Goal: Task Accomplishment & Management: Manage account settings

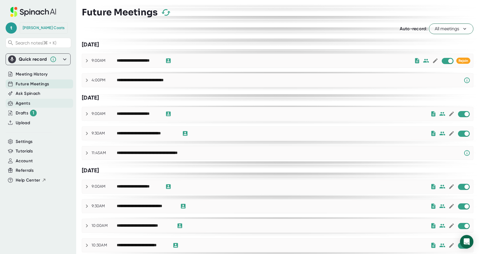
click at [32, 104] on div "Agents" at bounding box center [39, 103] width 67 height 9
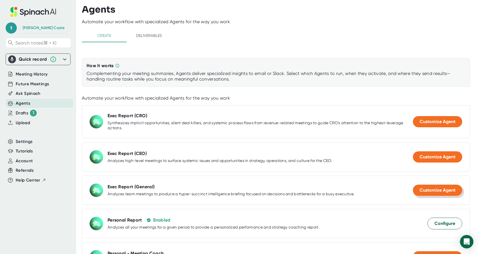
click at [444, 190] on span "Customize Agent" at bounding box center [437, 190] width 36 height 5
select select "15:00"
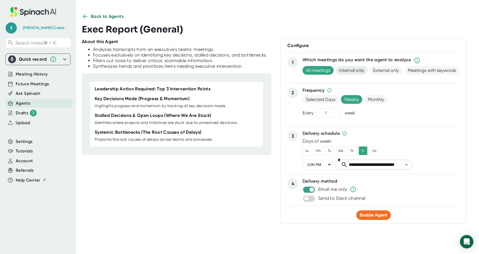
click at [347, 71] on span "Internal only" at bounding box center [352, 70] width 32 height 9
click at [329, 163] on select "12:00 AM 1:00 AM 2:00 AM 3:00 AM 4:00 AM 5:00 AM 6:00 AM 7:00 AM 8:00 AM 9:00 A…" at bounding box center [316, 165] width 29 height 10
click at [375, 215] on span "Enable Agent" at bounding box center [373, 214] width 28 height 5
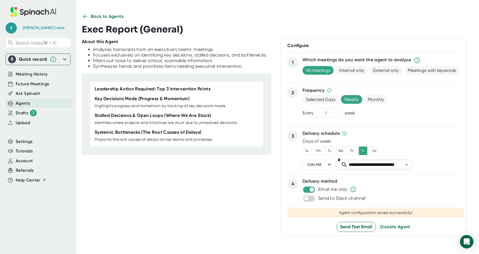
click at [89, 15] on button "Back to Agents" at bounding box center [103, 16] width 42 height 7
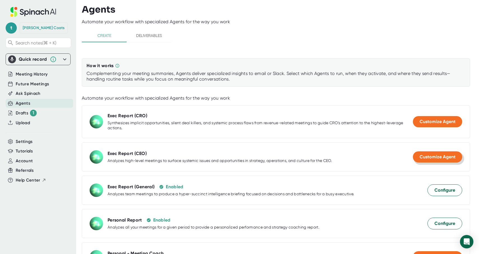
click at [444, 157] on span "Customize Agent" at bounding box center [437, 156] width 36 height 5
select select "15:00"
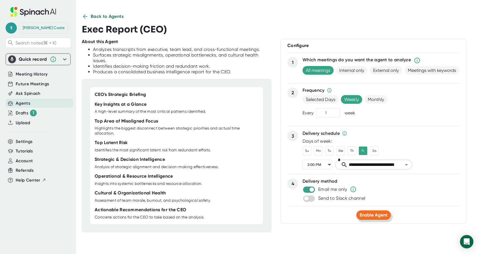
click at [371, 214] on span "Enable Agent" at bounding box center [373, 214] width 28 height 5
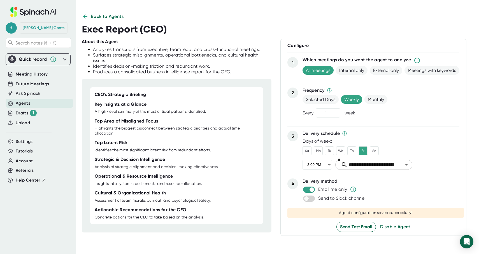
click at [86, 18] on icon at bounding box center [85, 16] width 7 height 7
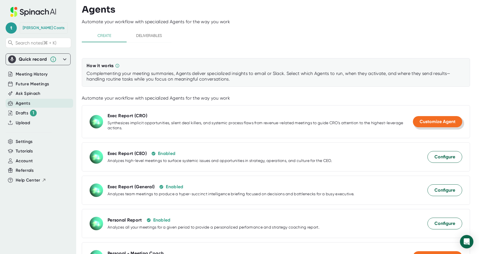
click at [430, 120] on span "Customize Agent" at bounding box center [437, 121] width 36 height 5
select select "15:00"
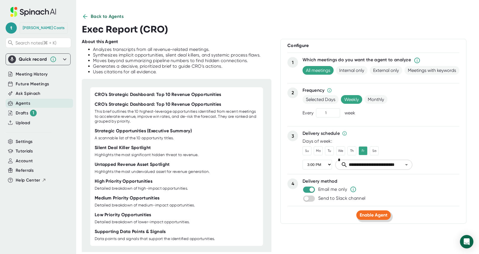
click at [374, 216] on span "Enable Agent" at bounding box center [373, 214] width 28 height 5
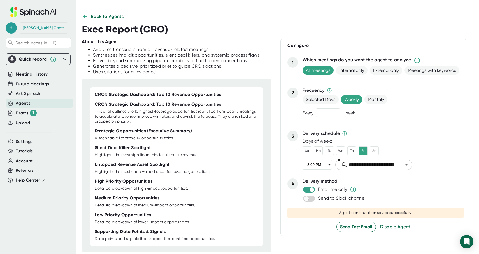
click at [85, 17] on icon at bounding box center [85, 16] width 7 height 7
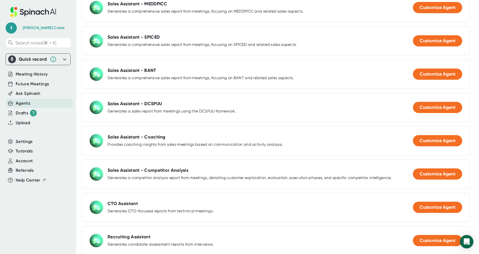
scroll to position [617, 0]
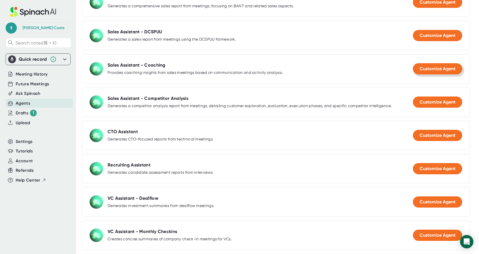
click at [431, 69] on span "Customize Agent" at bounding box center [437, 68] width 36 height 5
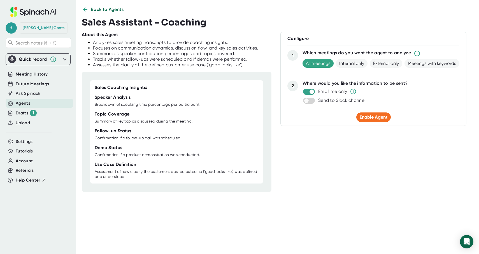
scroll to position [7, 0]
click at [427, 65] on span "Meetings with keywords" at bounding box center [431, 63] width 55 height 9
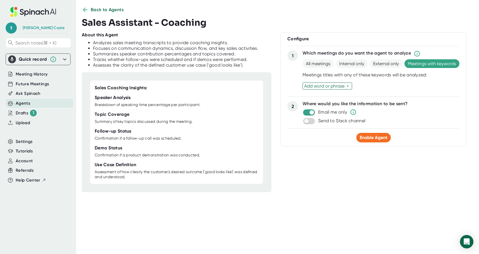
click at [330, 85] on div "Add word or phrase" at bounding box center [325, 85] width 42 height 5
type input "Discovery"
type input "Disco"
type input "Sales"
click at [375, 138] on span "Enable Agent" at bounding box center [373, 137] width 28 height 5
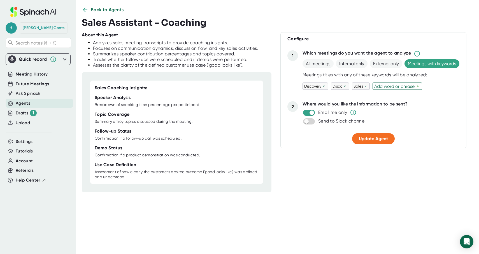
click at [85, 10] on icon at bounding box center [85, 9] width 7 height 7
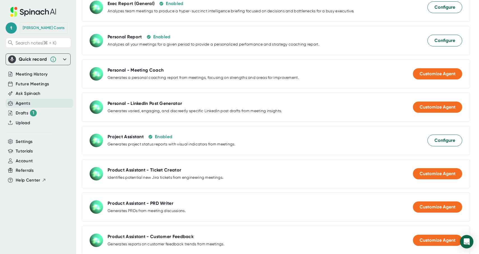
scroll to position [0, 0]
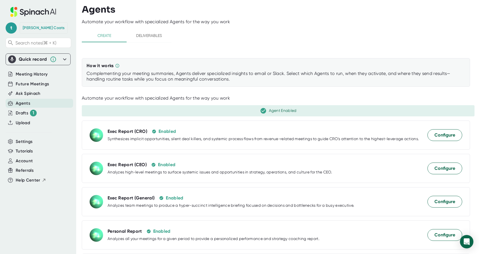
click at [151, 36] on span "Deliverables" at bounding box center [149, 35] width 38 height 7
